Goal: Check status: Check status

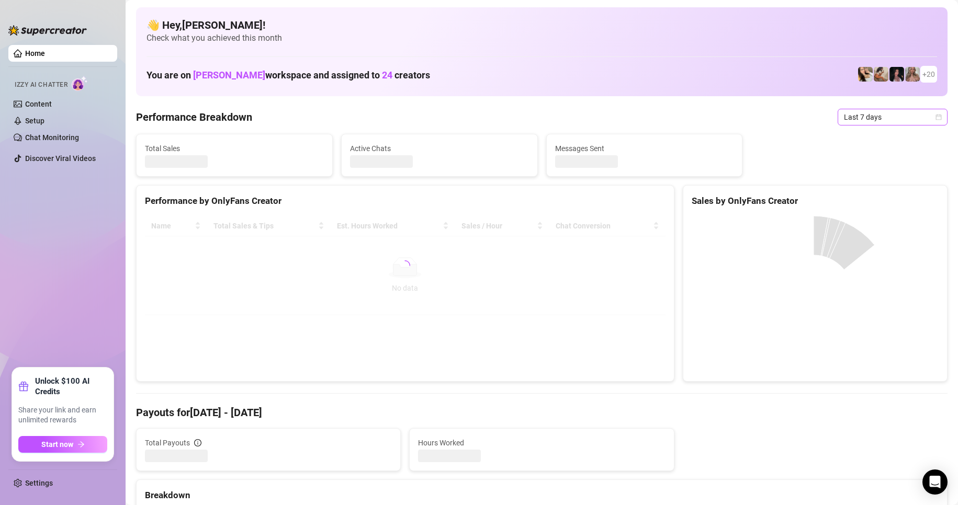
click at [893, 120] on span "Last 7 days" at bounding box center [892, 117] width 97 height 16
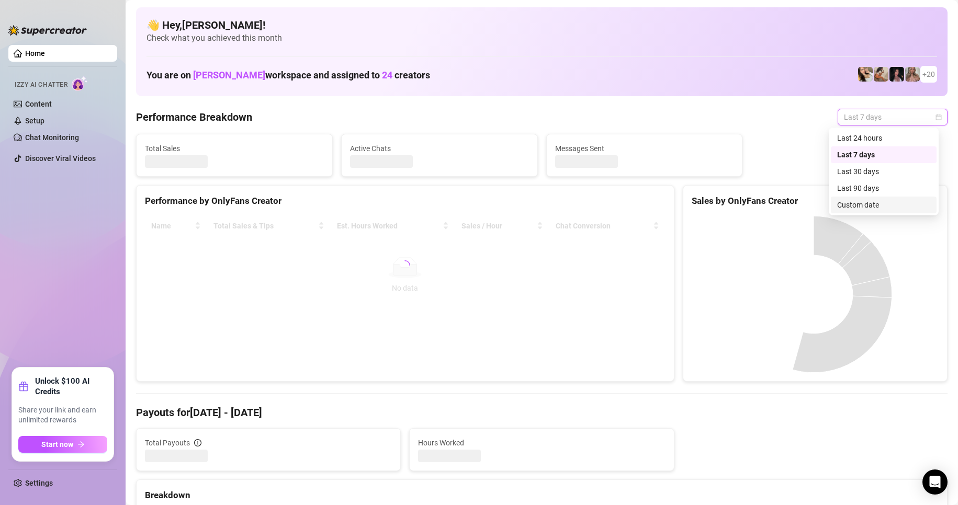
click at [869, 206] on div "Custom date" at bounding box center [883, 205] width 93 height 12
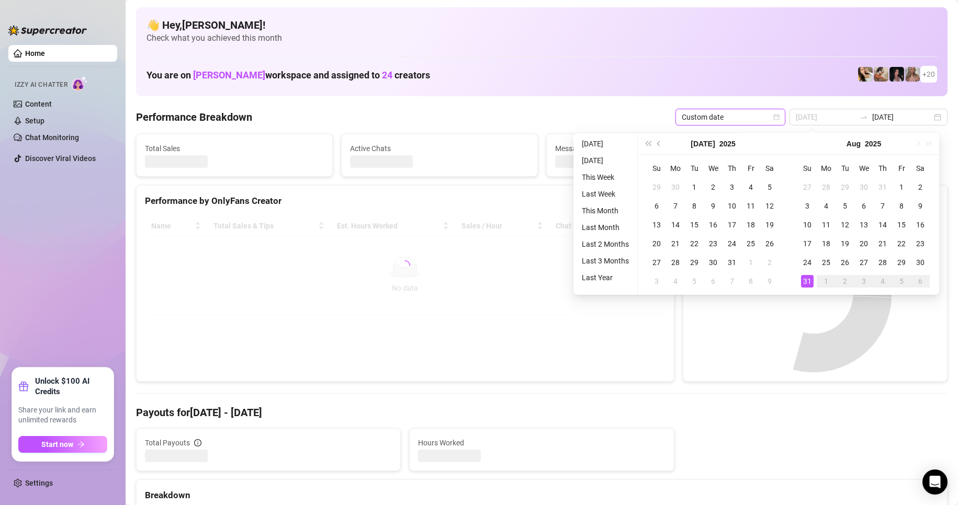
click at [803, 284] on div "31" at bounding box center [807, 281] width 13 height 13
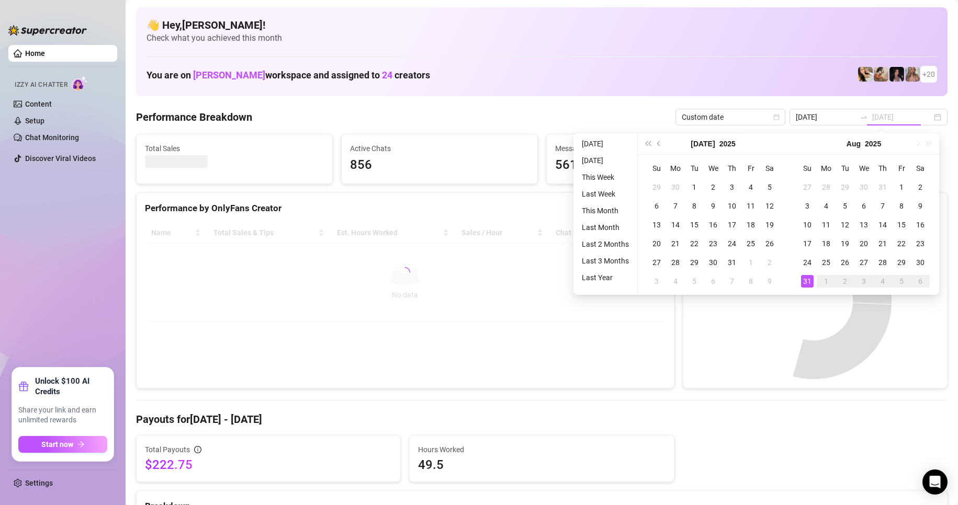
click at [804, 282] on div "31" at bounding box center [807, 281] width 13 height 13
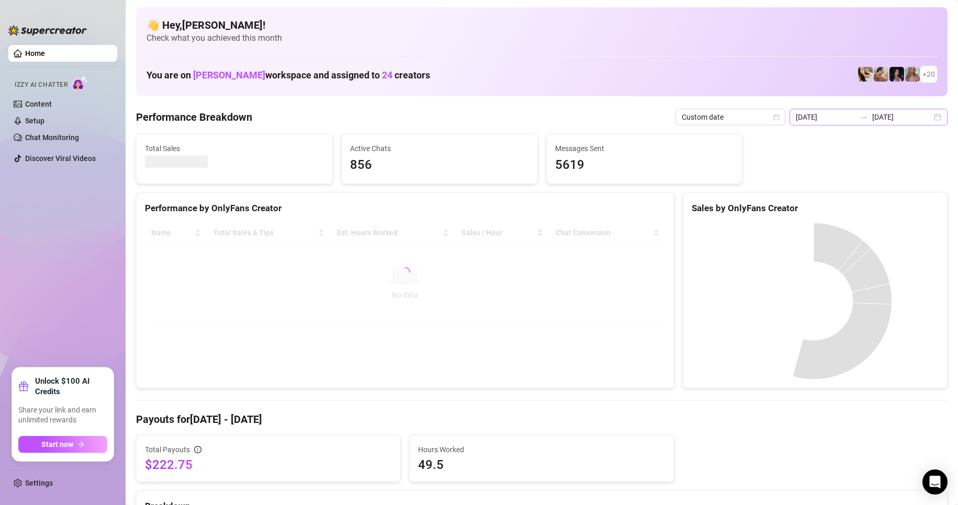
click at [874, 111] on div "[DATE] [DATE]" at bounding box center [869, 117] width 158 height 17
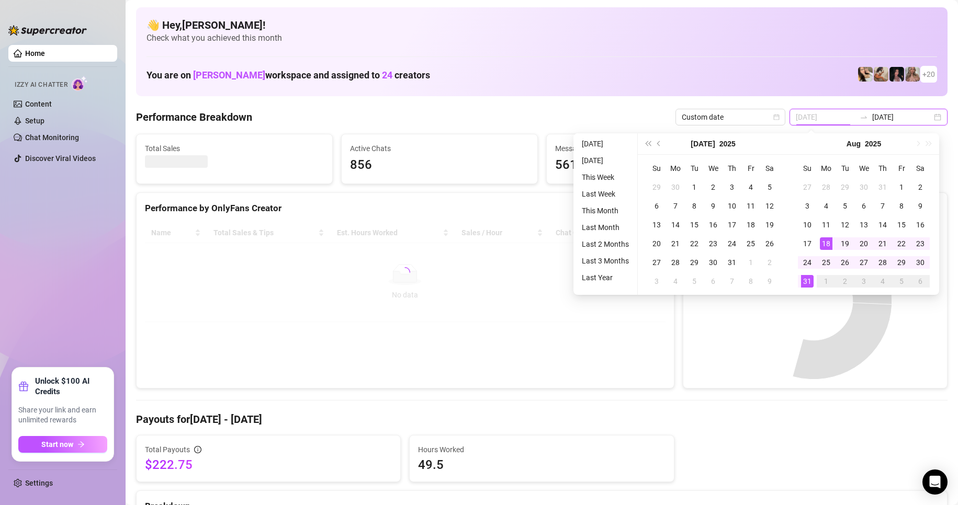
type input "[DATE]"
click at [808, 278] on div "31" at bounding box center [807, 281] width 13 height 13
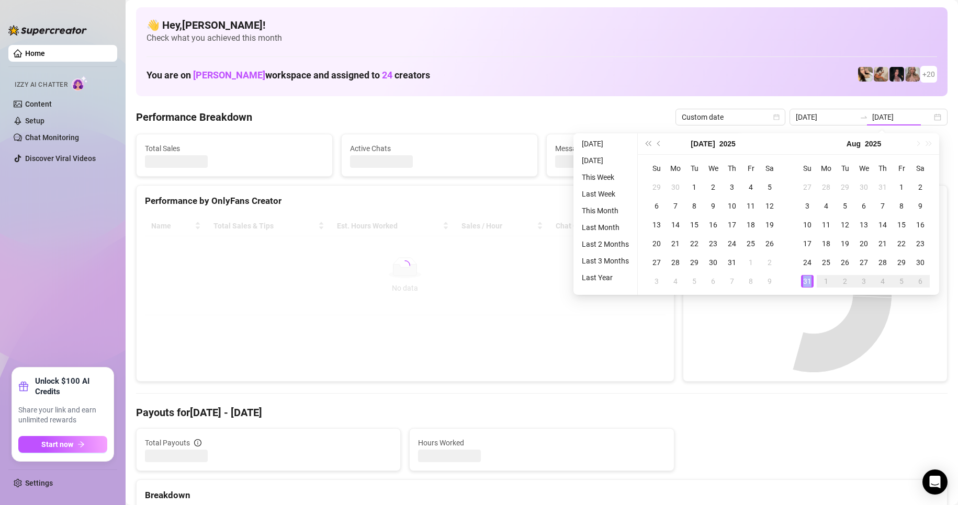
type input "[DATE]"
